Goal: Task Accomplishment & Management: Manage account settings

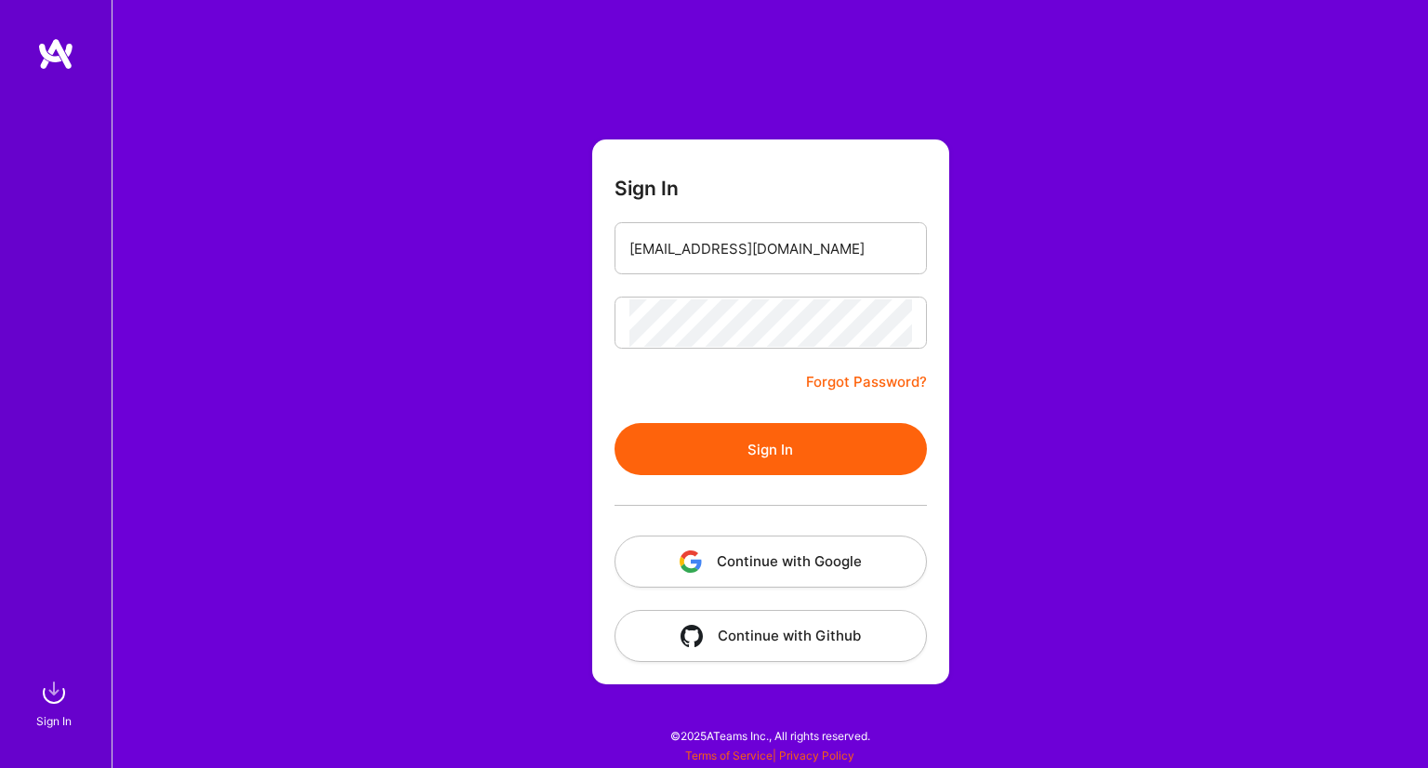
click at [614, 423] on button "Sign In" at bounding box center [770, 449] width 312 height 52
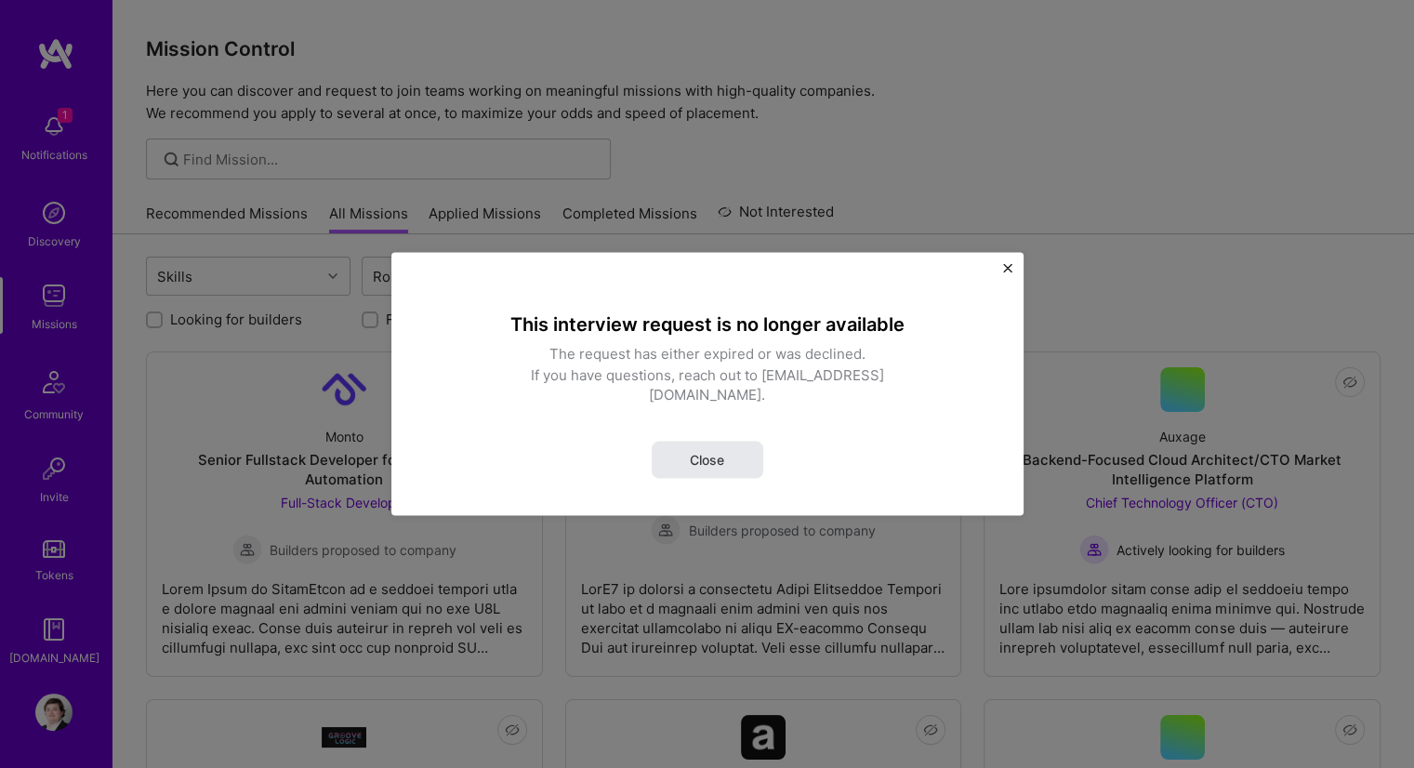
click at [726, 455] on button "Close" at bounding box center [708, 460] width 112 height 37
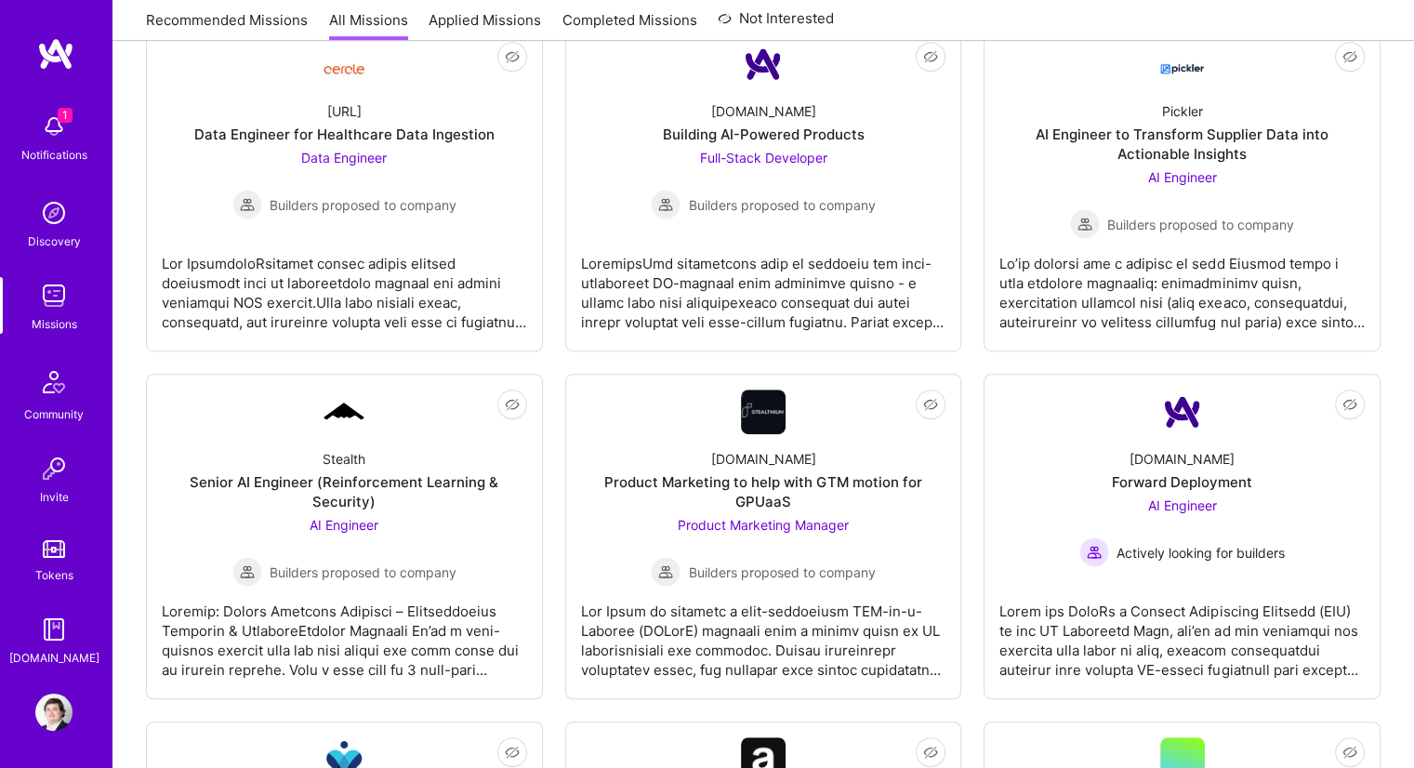
scroll to position [930, 0]
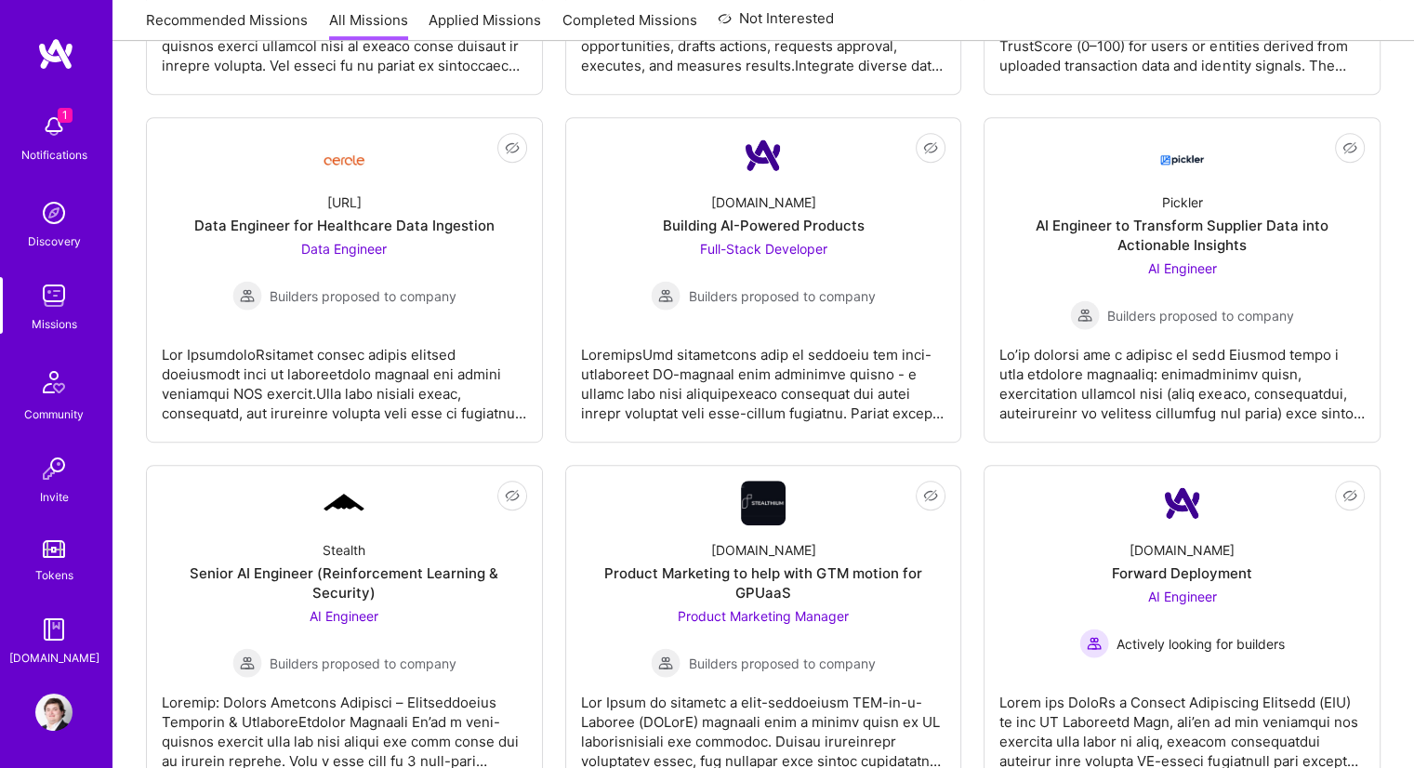
click at [52, 135] on img at bounding box center [53, 126] width 37 height 37
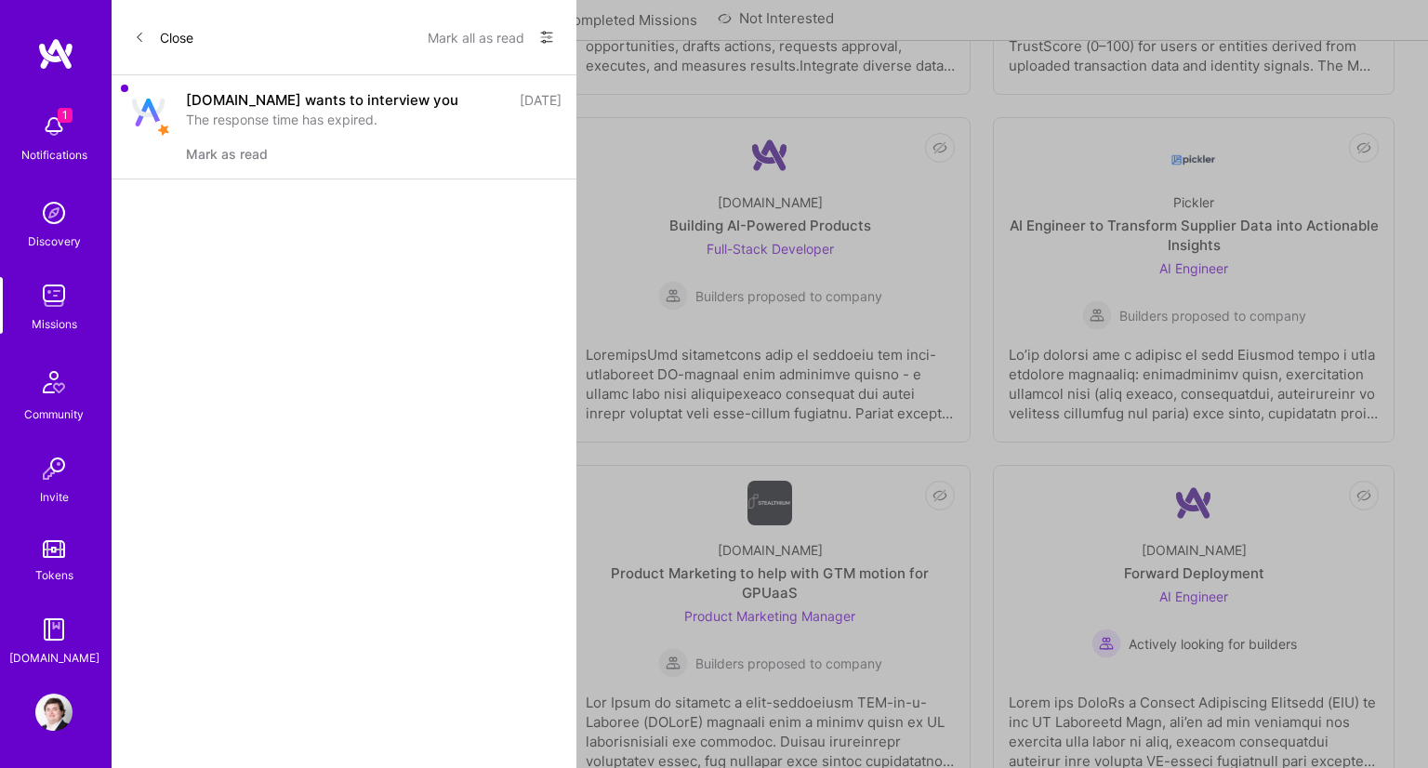
click at [321, 113] on div "The response time has expired." at bounding box center [374, 120] width 376 height 20
click at [152, 115] on img at bounding box center [148, 113] width 33 height 28
click at [279, 100] on div "[DOMAIN_NAME] wants to interview you" at bounding box center [322, 100] width 272 height 20
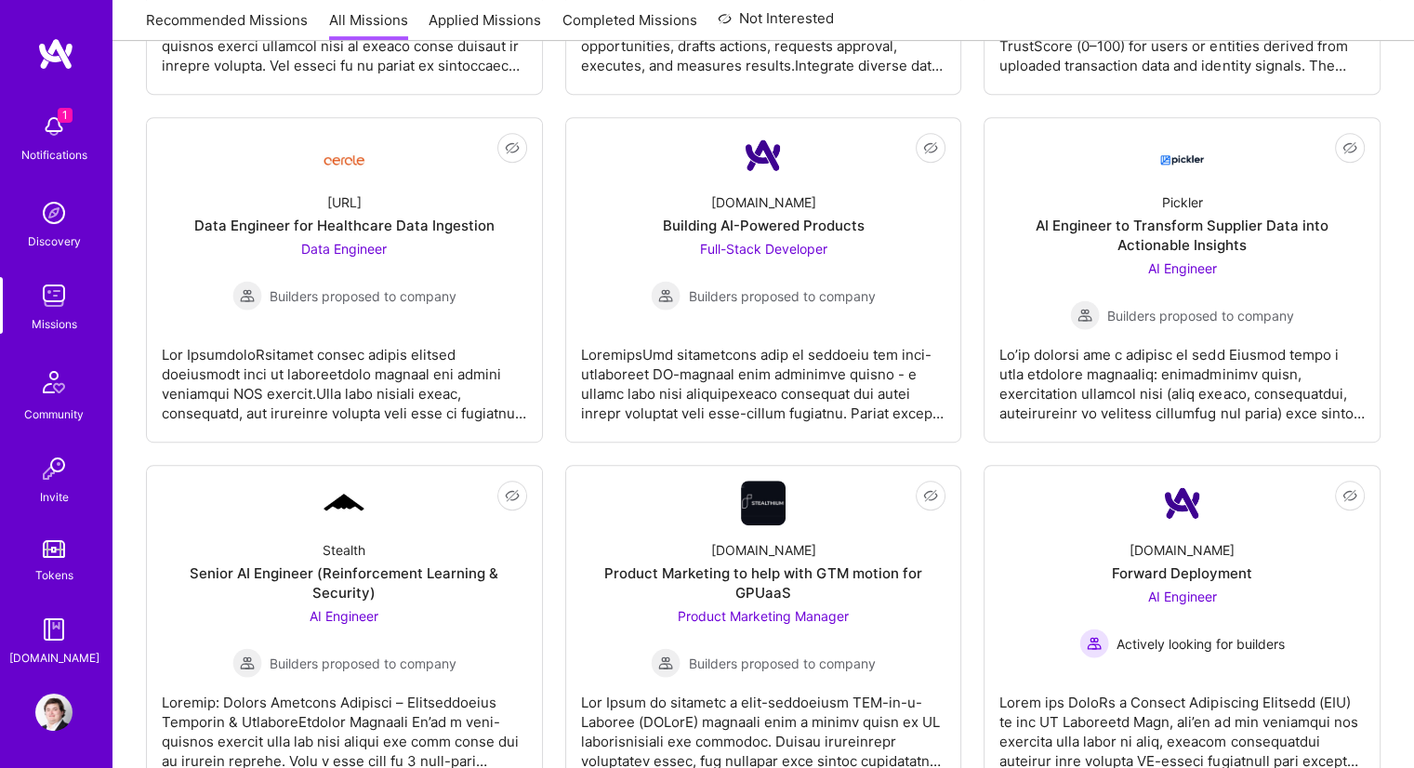
click at [52, 712] on img at bounding box center [53, 711] width 37 height 37
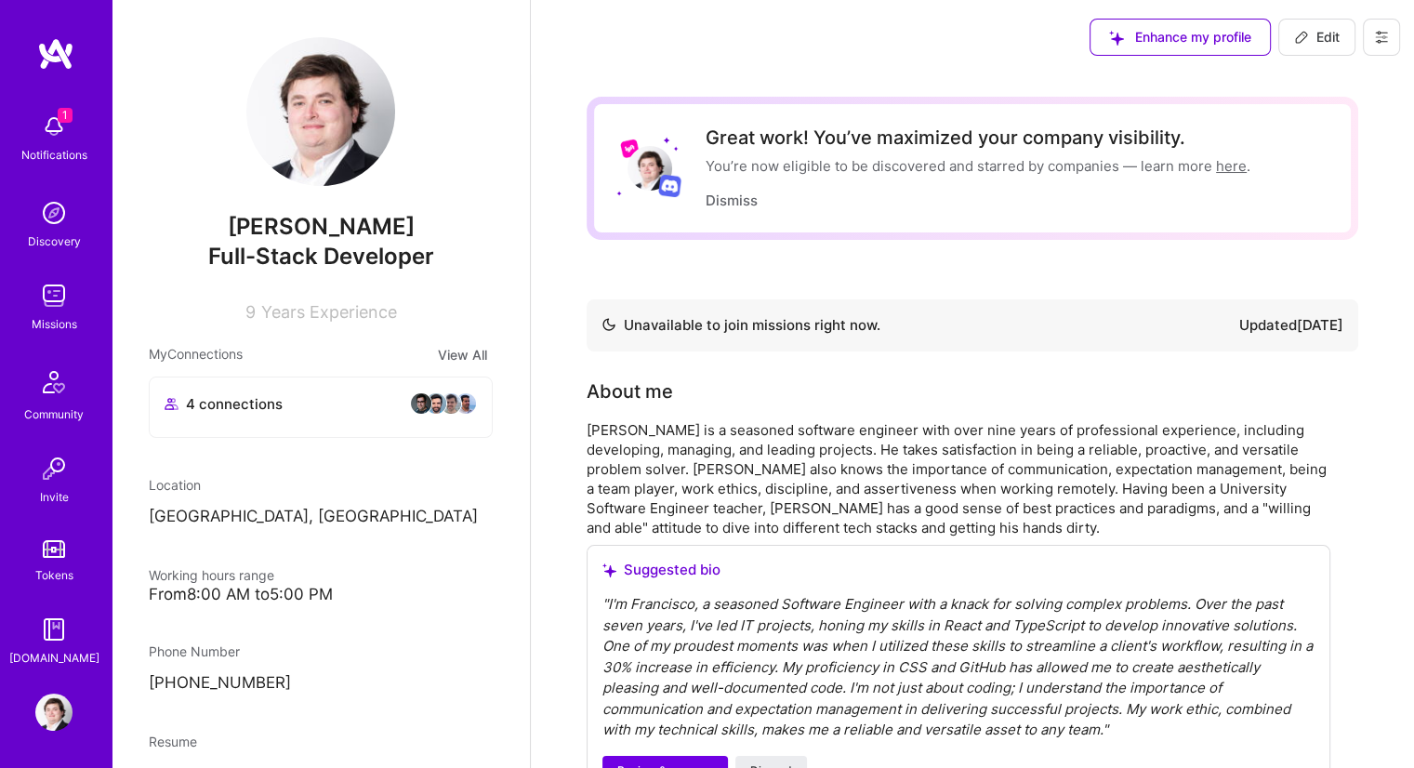
click at [1318, 33] on span "Edit" at bounding box center [1317, 37] width 46 height 19
select select "PT"
select select "Not Available"
select select "1 Month"
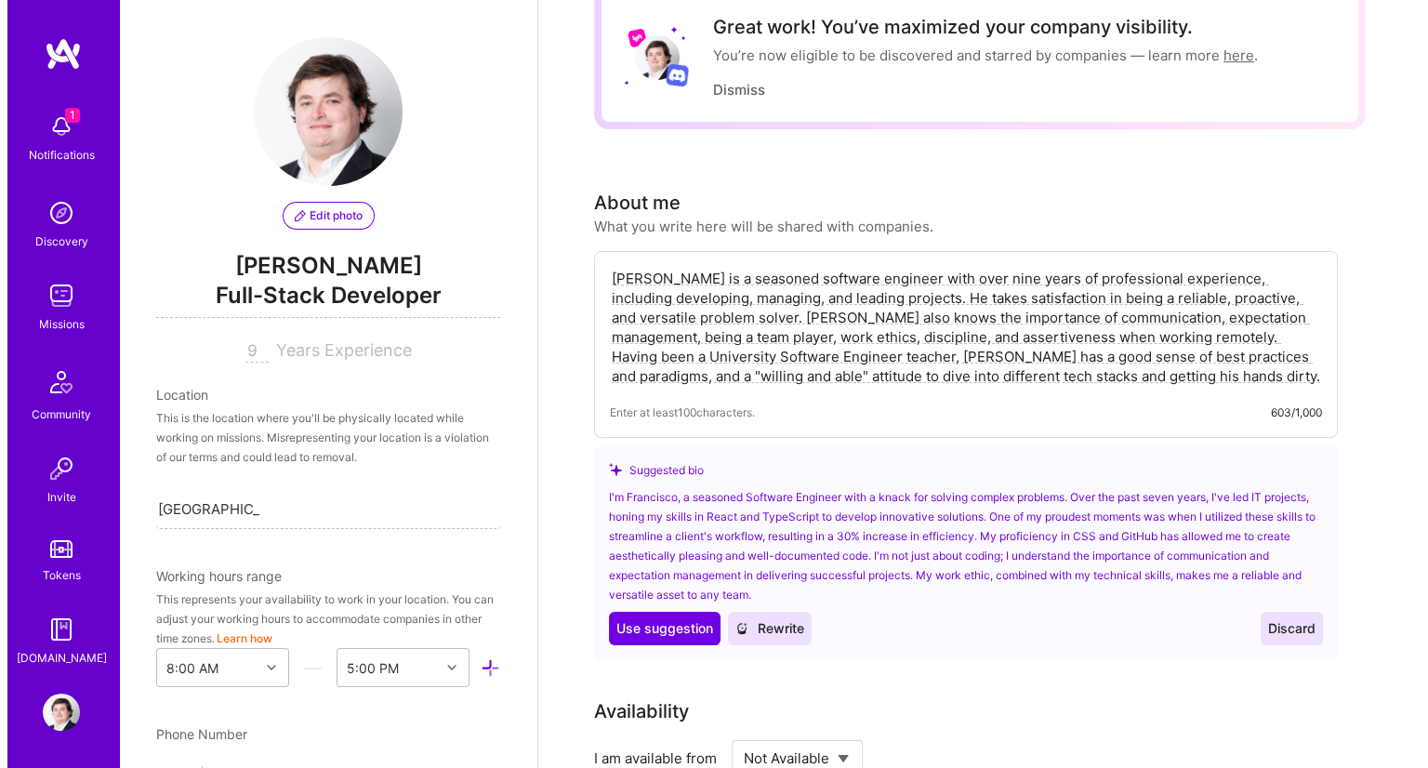
scroll to position [93, 0]
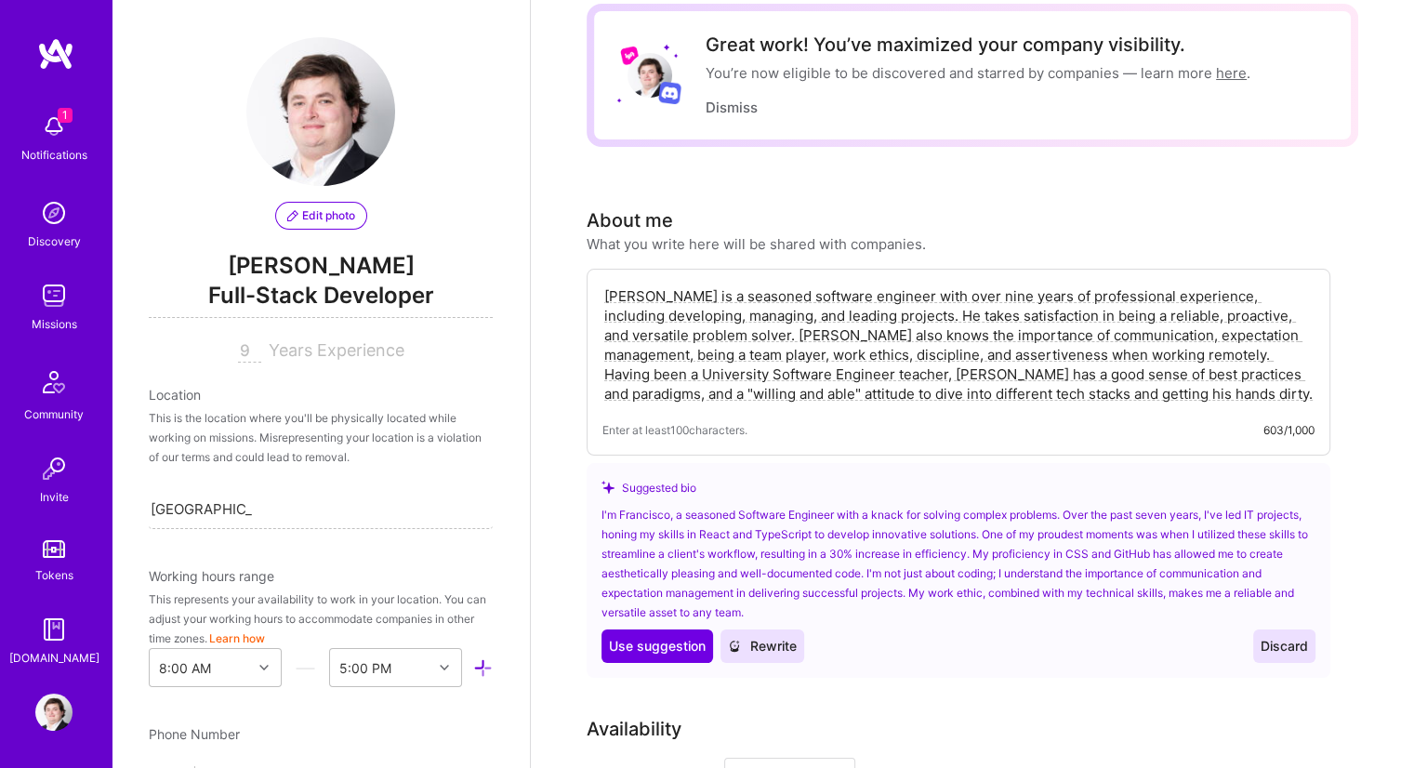
click at [61, 138] on img at bounding box center [53, 126] width 37 height 37
click at [61, 138] on div "1 Notifications Discovery Missions Community Invite Tokens [DOMAIN_NAME]" at bounding box center [56, 385] width 112 height 563
click at [61, 139] on img at bounding box center [53, 126] width 37 height 37
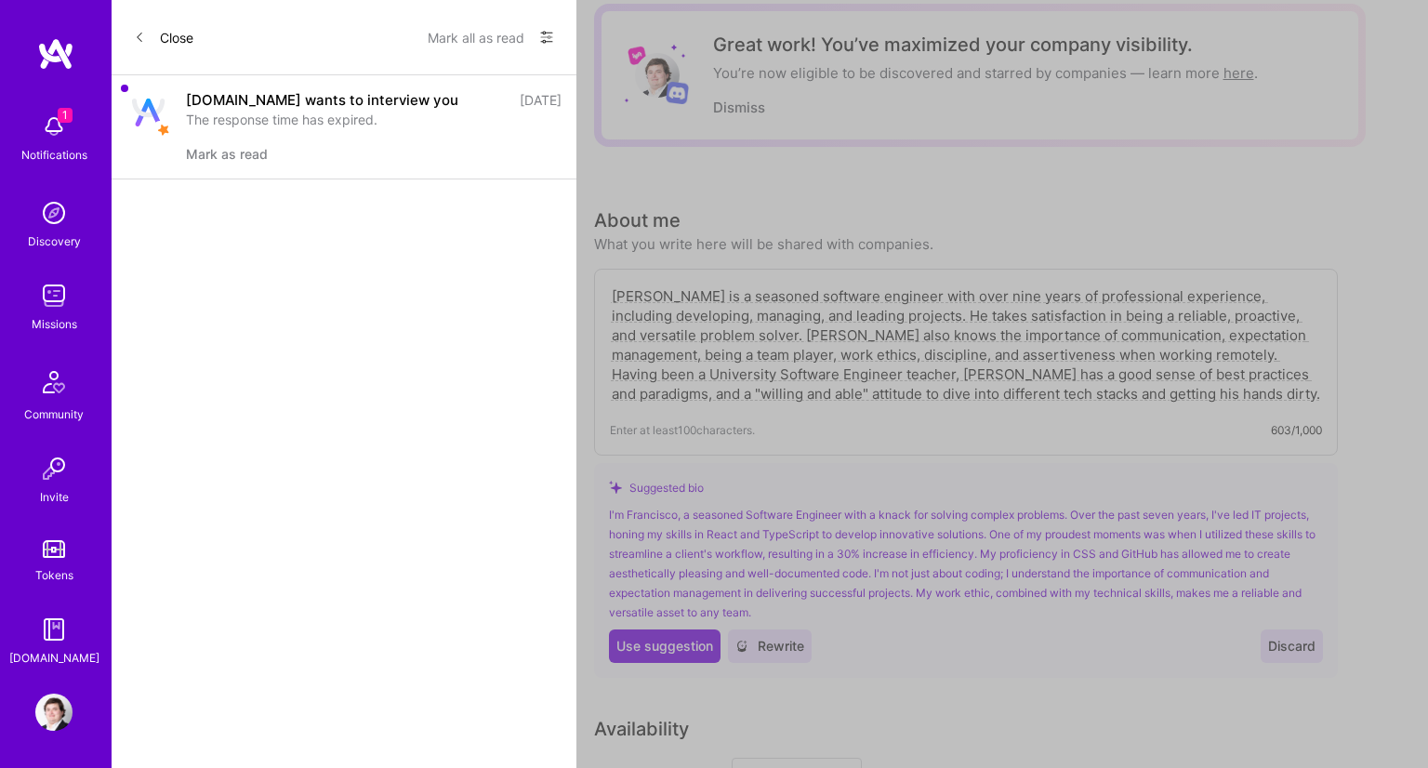
click at [172, 109] on div "[DOMAIN_NAME] wants to interview you [DATE] The response time has expired. [PER…" at bounding box center [344, 127] width 465 height 104
click at [237, 104] on div "[DOMAIN_NAME] wants to interview you" at bounding box center [322, 100] width 272 height 20
click at [220, 139] on div "[DOMAIN_NAME] wants to interview you [DATE] The response time has expired. [PER…" at bounding box center [374, 126] width 376 height 73
click at [145, 101] on img at bounding box center [148, 113] width 33 height 28
click at [121, 79] on div "[DOMAIN_NAME] wants to interview you [DATE] The response time has expired. [PER…" at bounding box center [344, 127] width 465 height 104
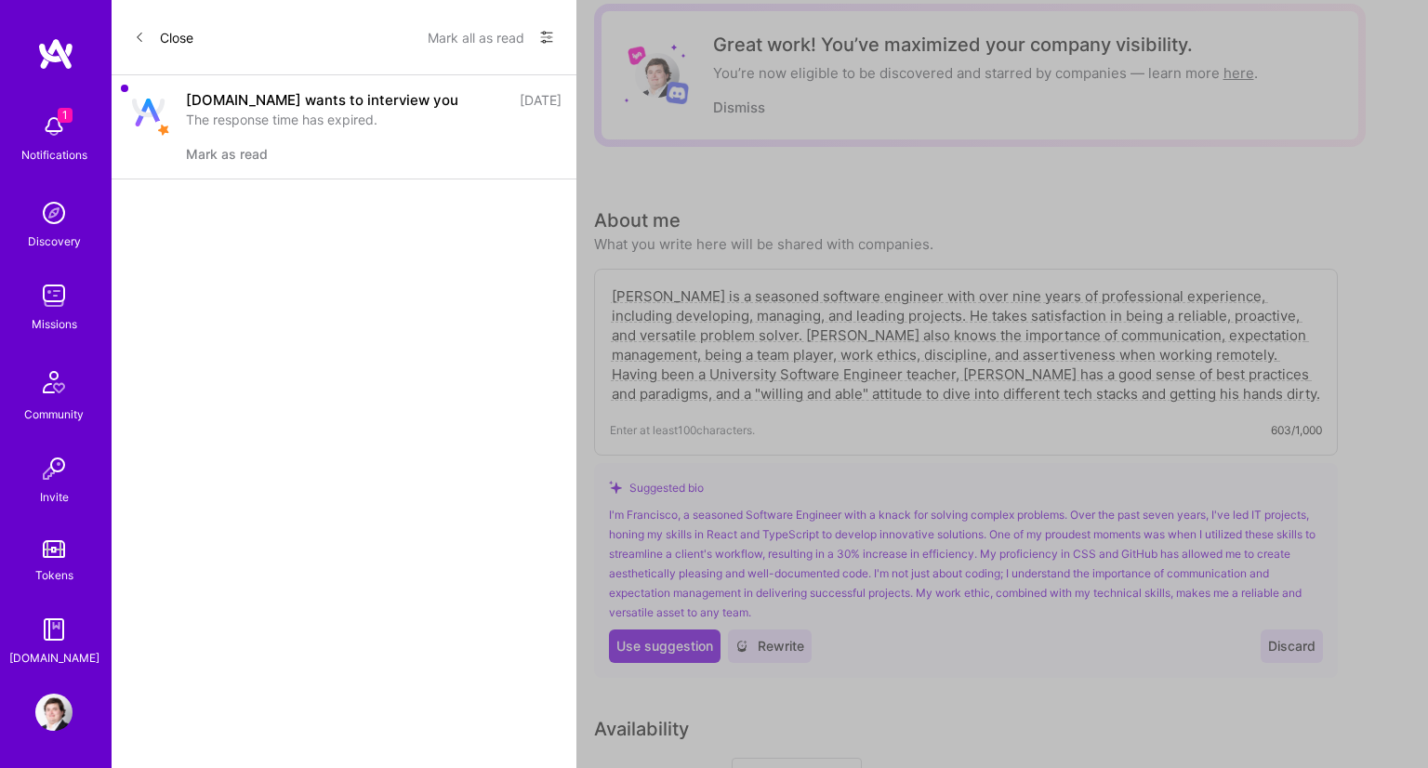
drag, startPoint x: 123, startPoint y: 83, endPoint x: 167, endPoint y: 138, distance: 70.7
click at [123, 84] on div "[DOMAIN_NAME] wants to interview you [DATE] The response time has expired. [PER…" at bounding box center [344, 127] width 465 height 104
click at [226, 157] on button "Mark as read" at bounding box center [227, 154] width 82 height 20
